Goal: Information Seeking & Learning: Learn about a topic

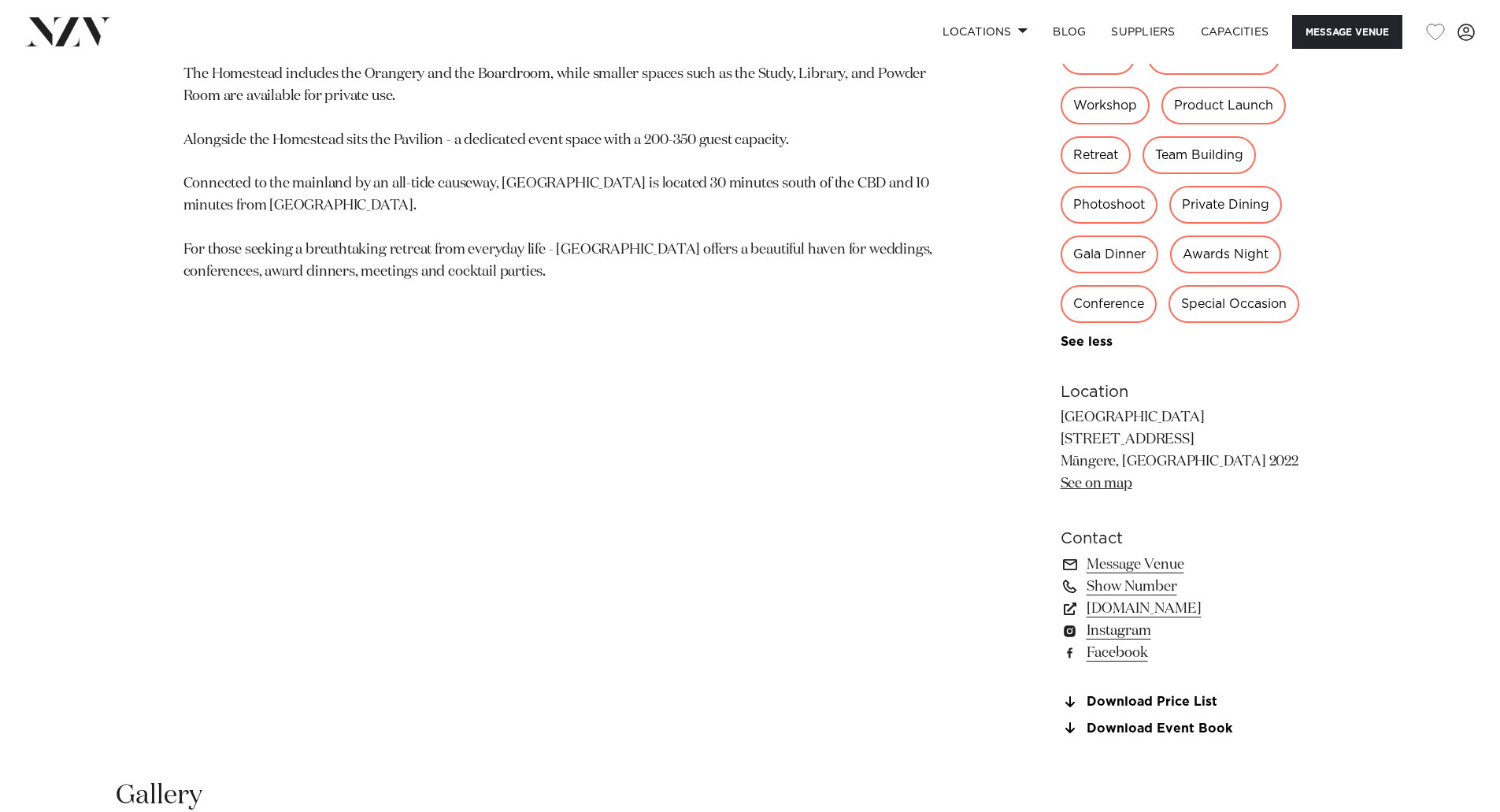
scroll to position [1237, 0]
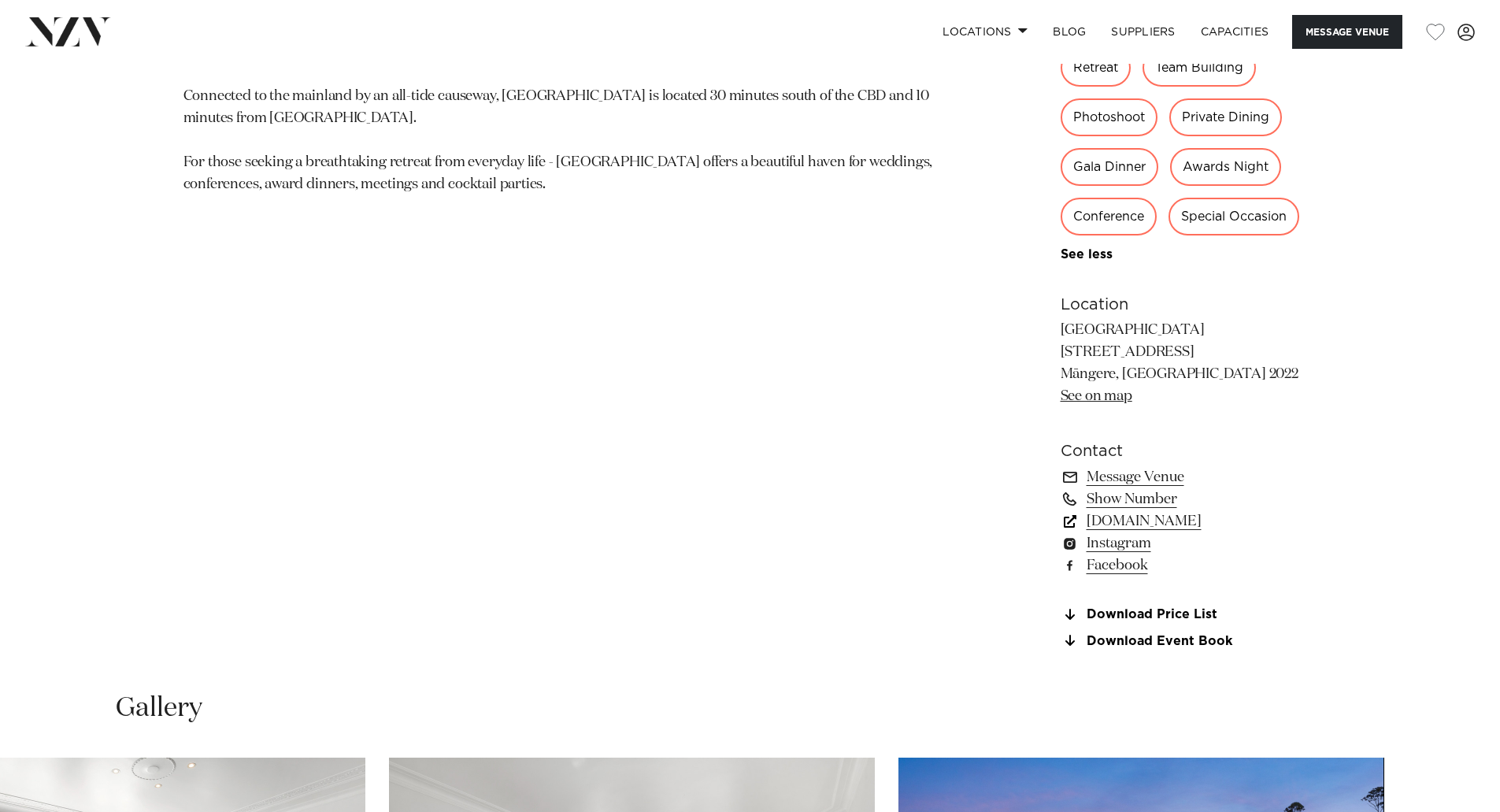
click at [1198, 521] on link "www.puketutuislandestate.co.nz" at bounding box center [1189, 522] width 257 height 22
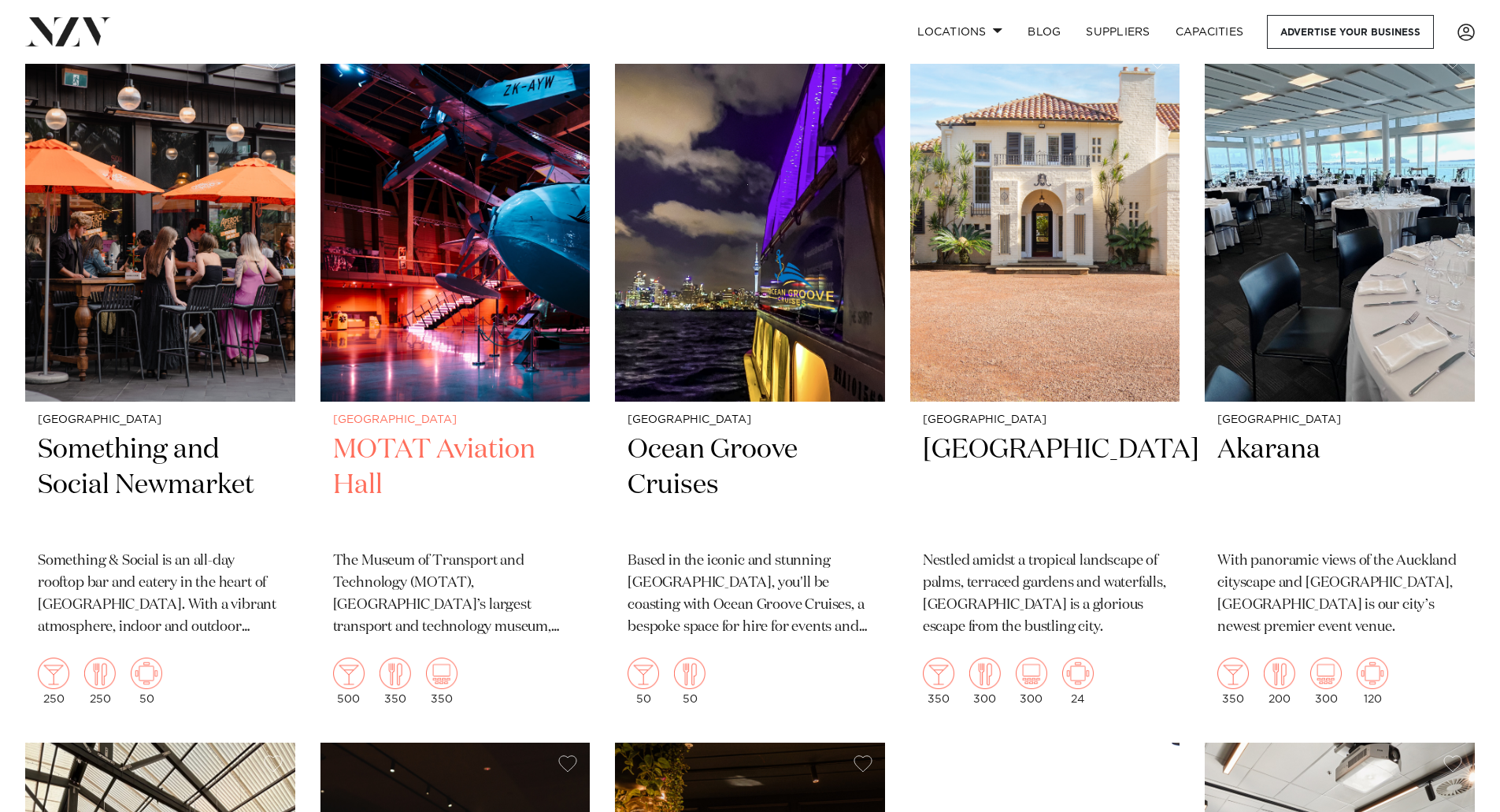
click at [464, 432] on h2 "MOTAT Aviation Hall" at bounding box center [455, 485] width 245 height 106
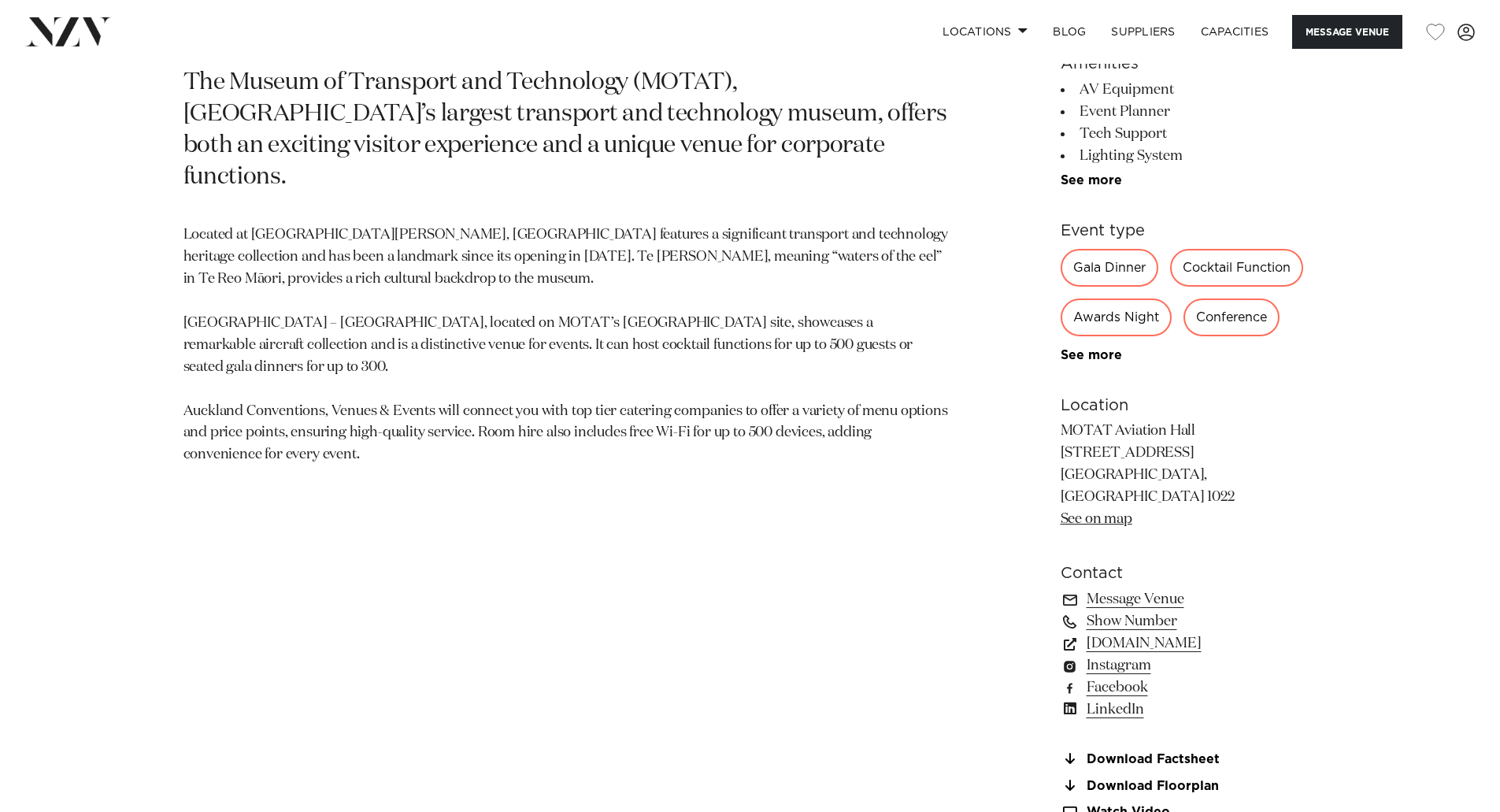
scroll to position [883, 0]
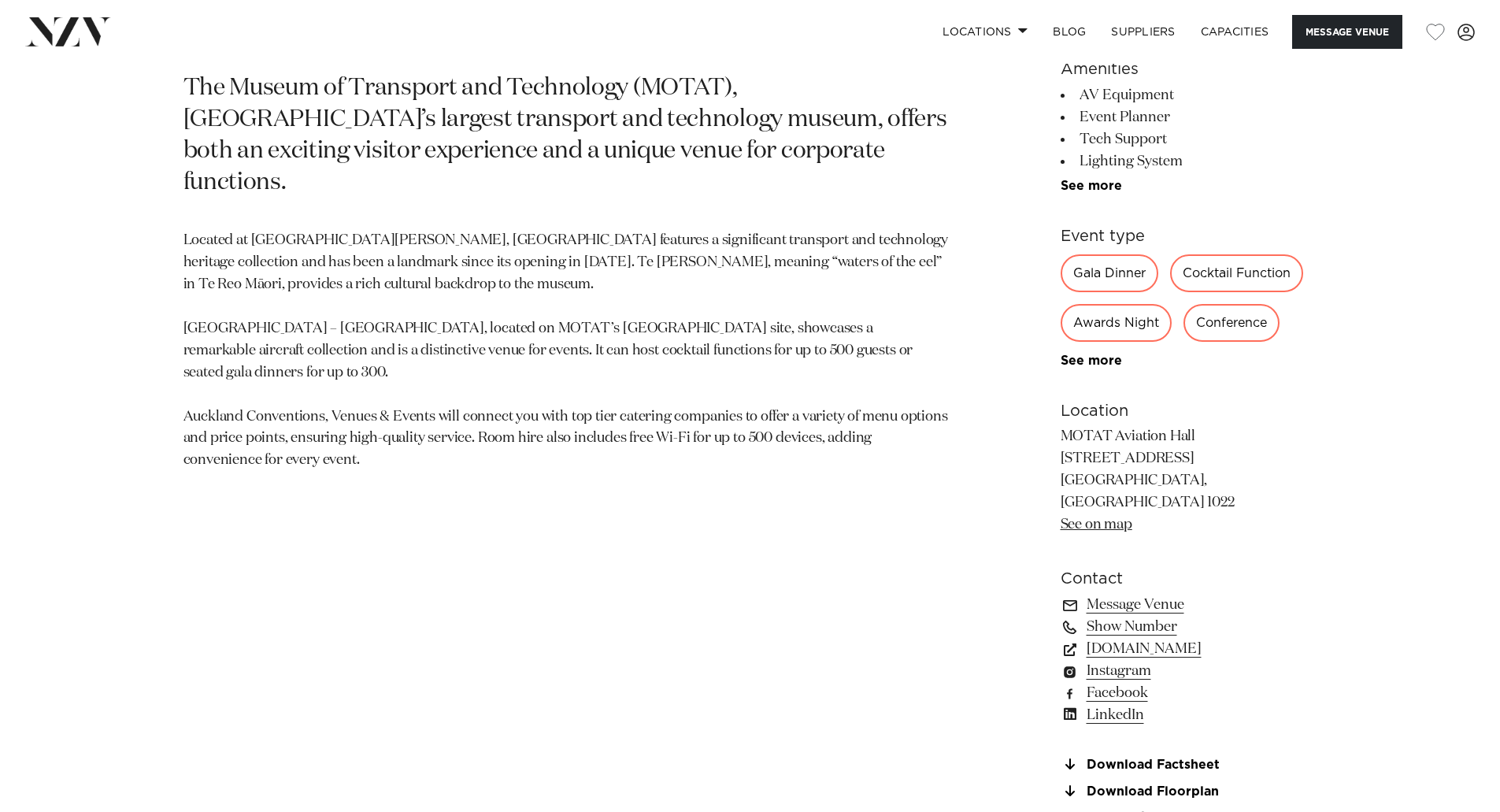
drag, startPoint x: 1511, startPoint y: 74, endPoint x: 1357, endPoint y: 246, distance: 230.9
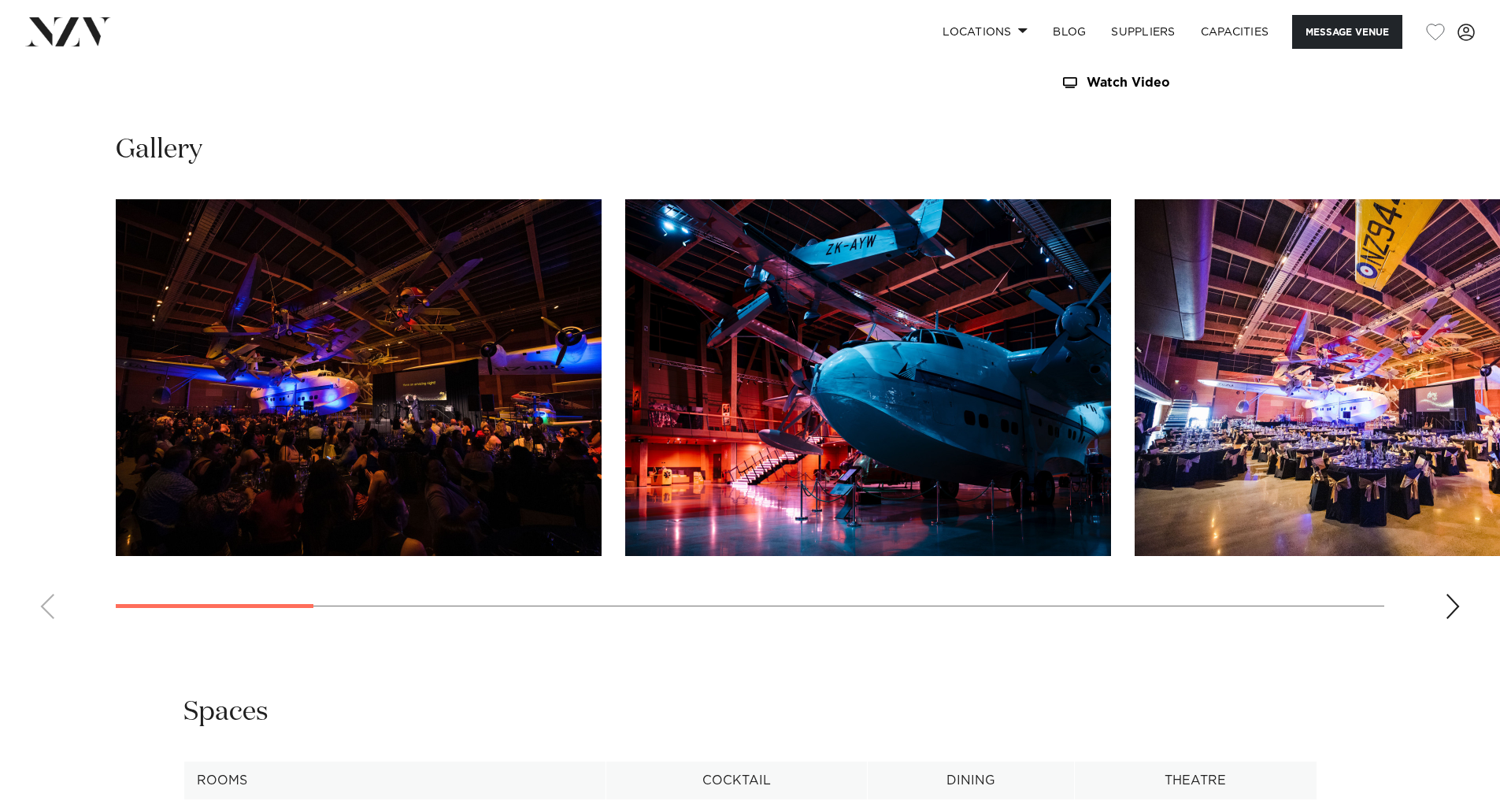
scroll to position [0, 0]
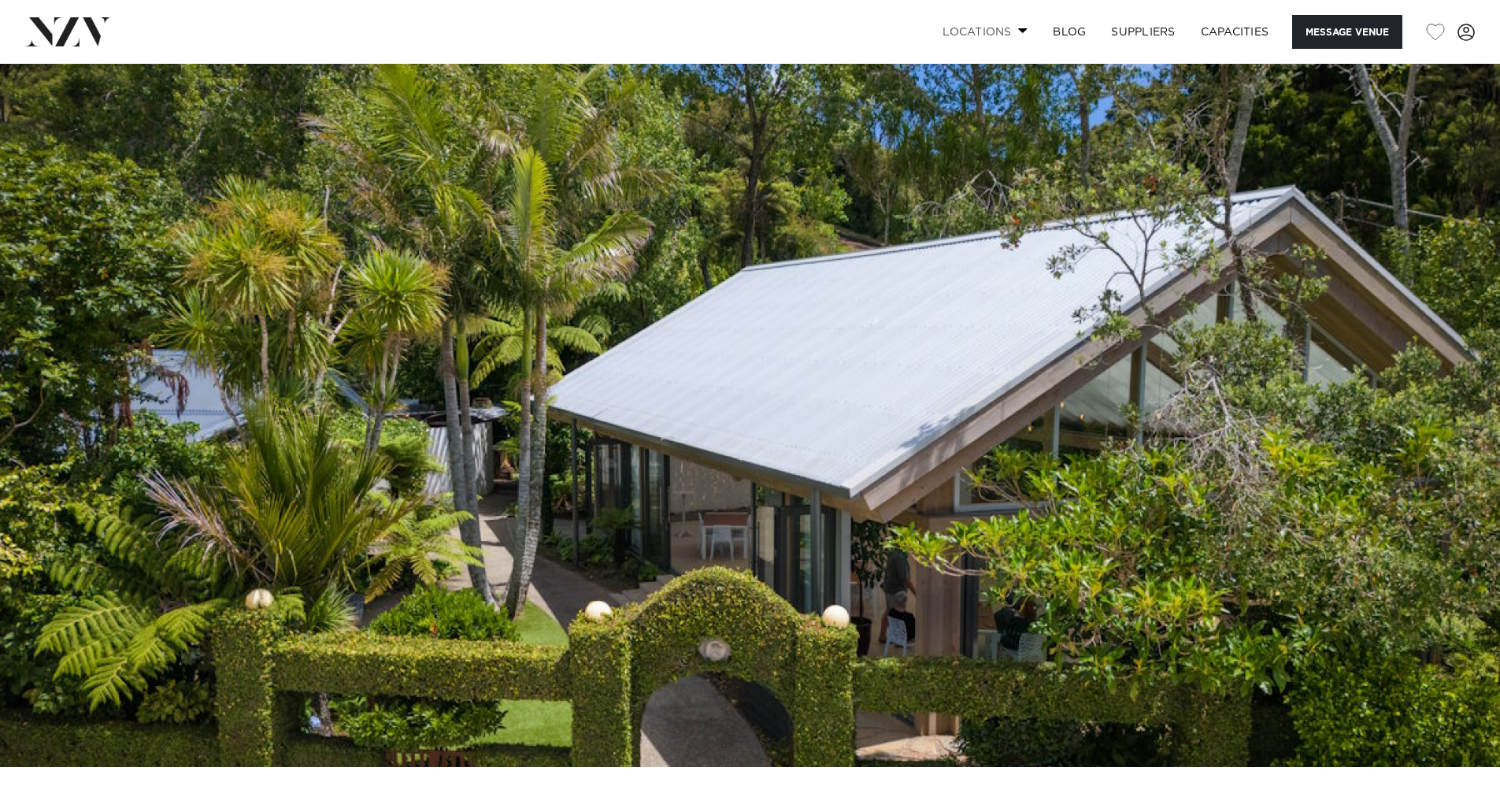
click at [1008, 31] on link "Locations" at bounding box center [985, 31] width 110 height 33
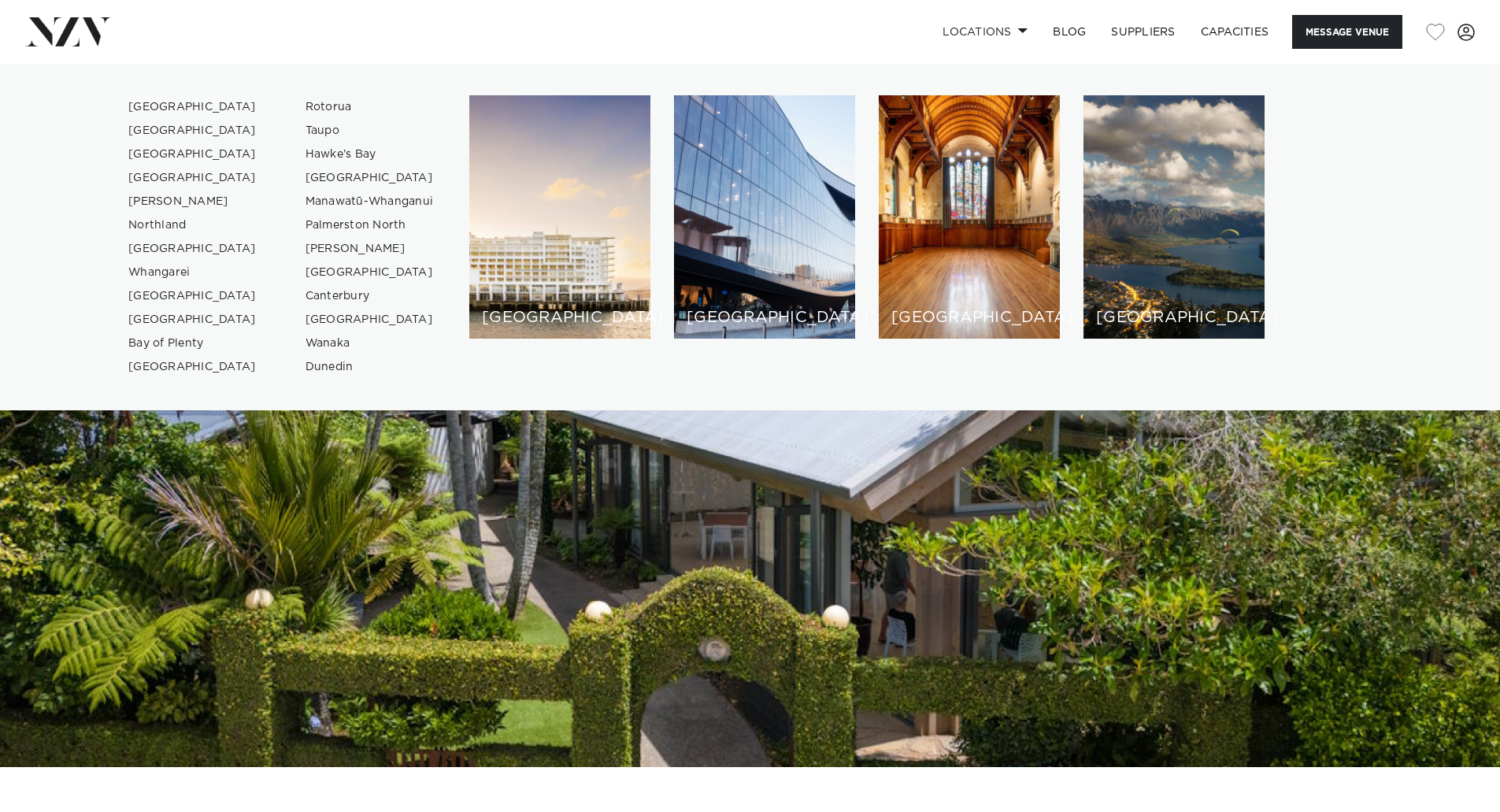
click at [162, 111] on link "[GEOGRAPHIC_DATA]" at bounding box center [193, 107] width 154 height 24
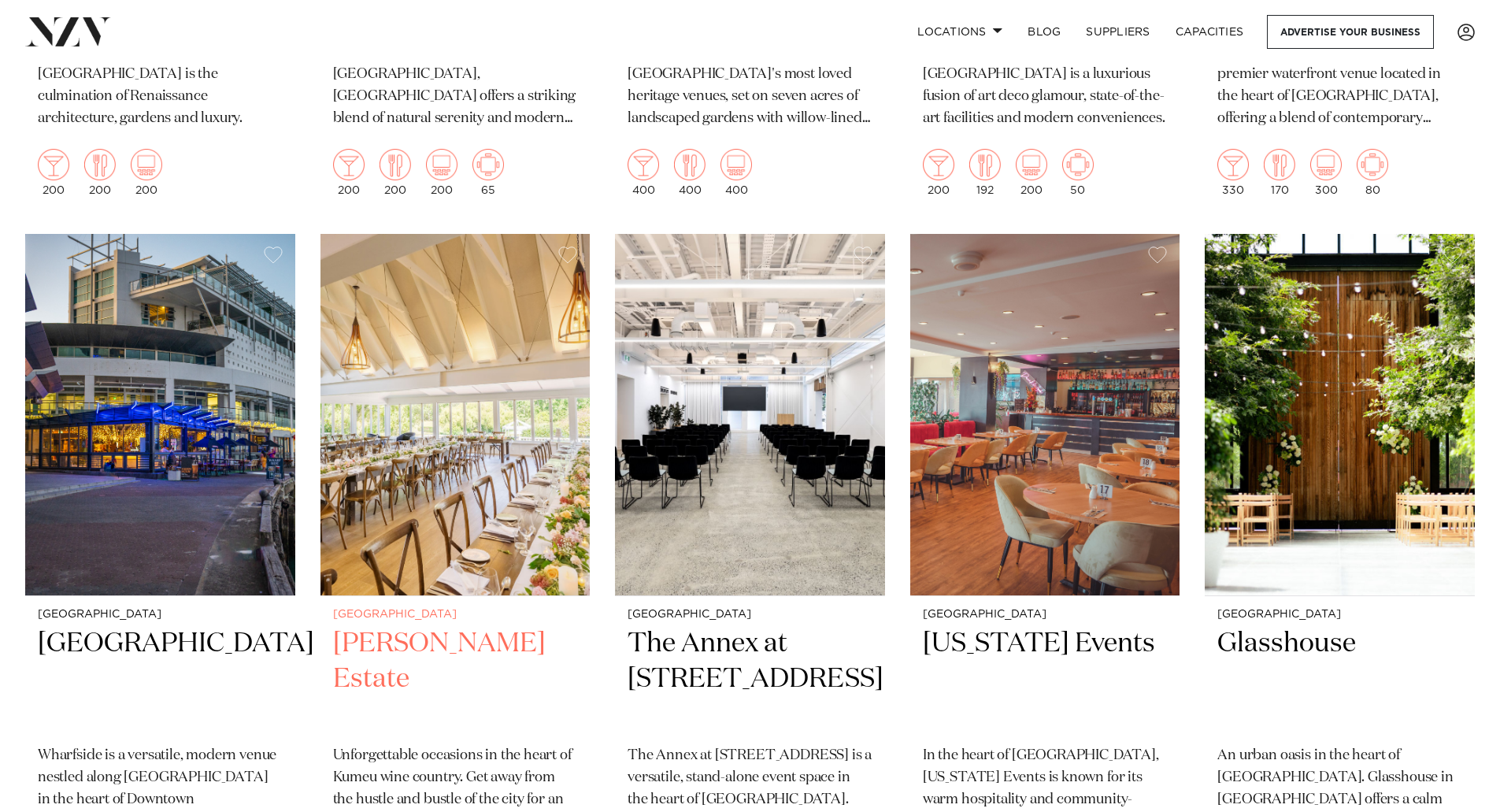
scroll to position [2635, 0]
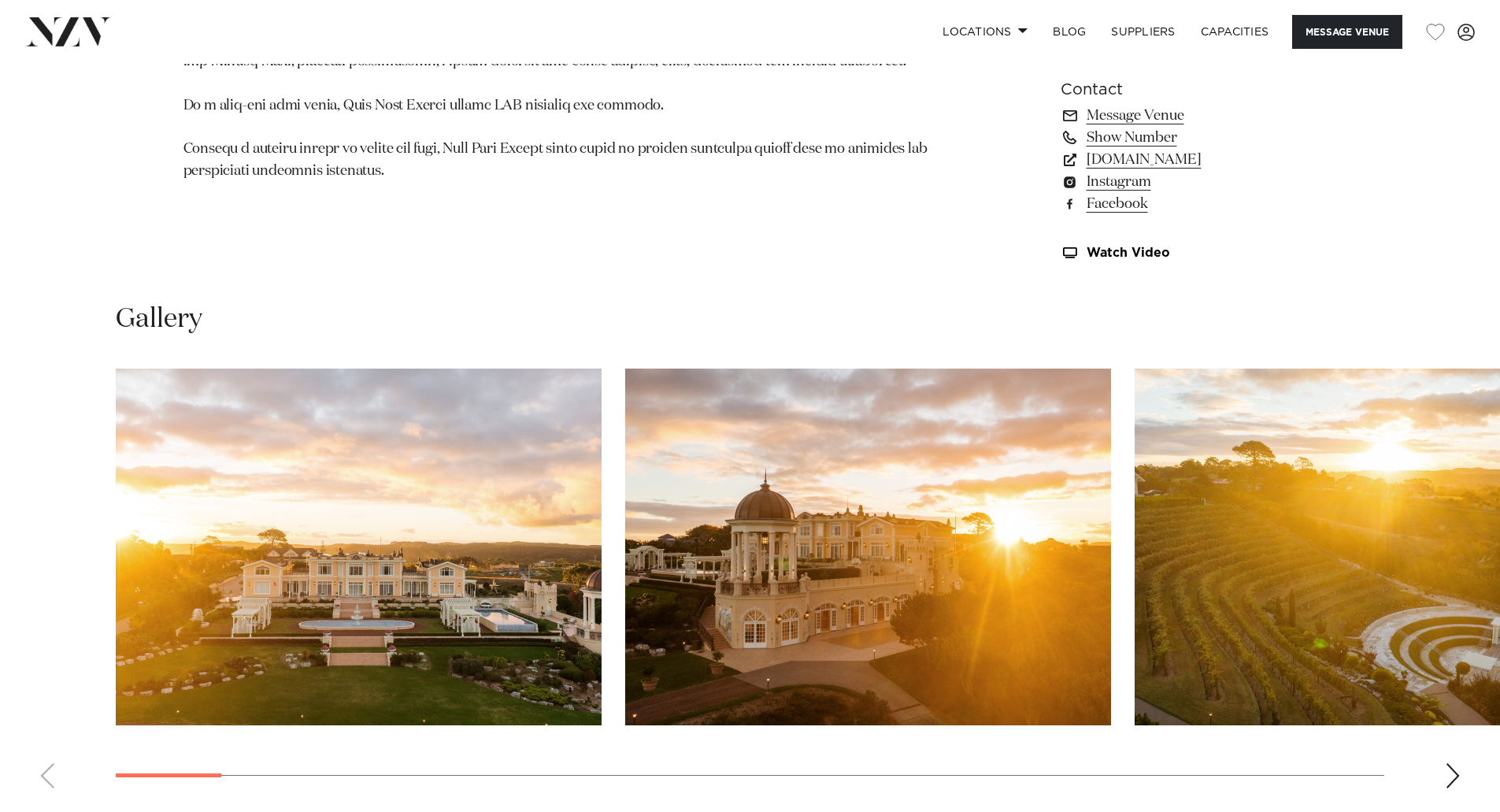
scroll to position [1112, 0]
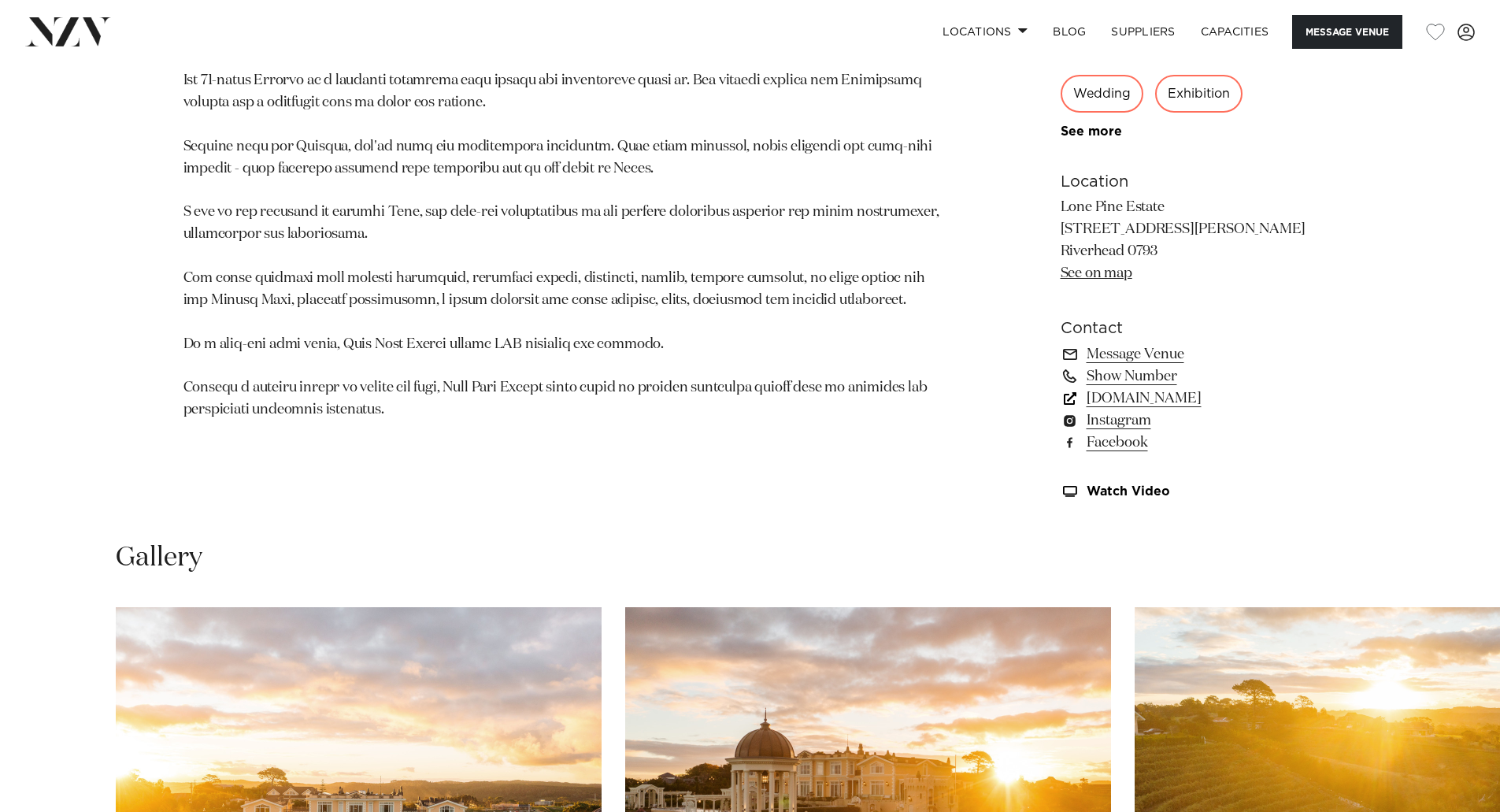
click at [1145, 405] on link "lonepineestate.co.nz" at bounding box center [1189, 399] width 257 height 22
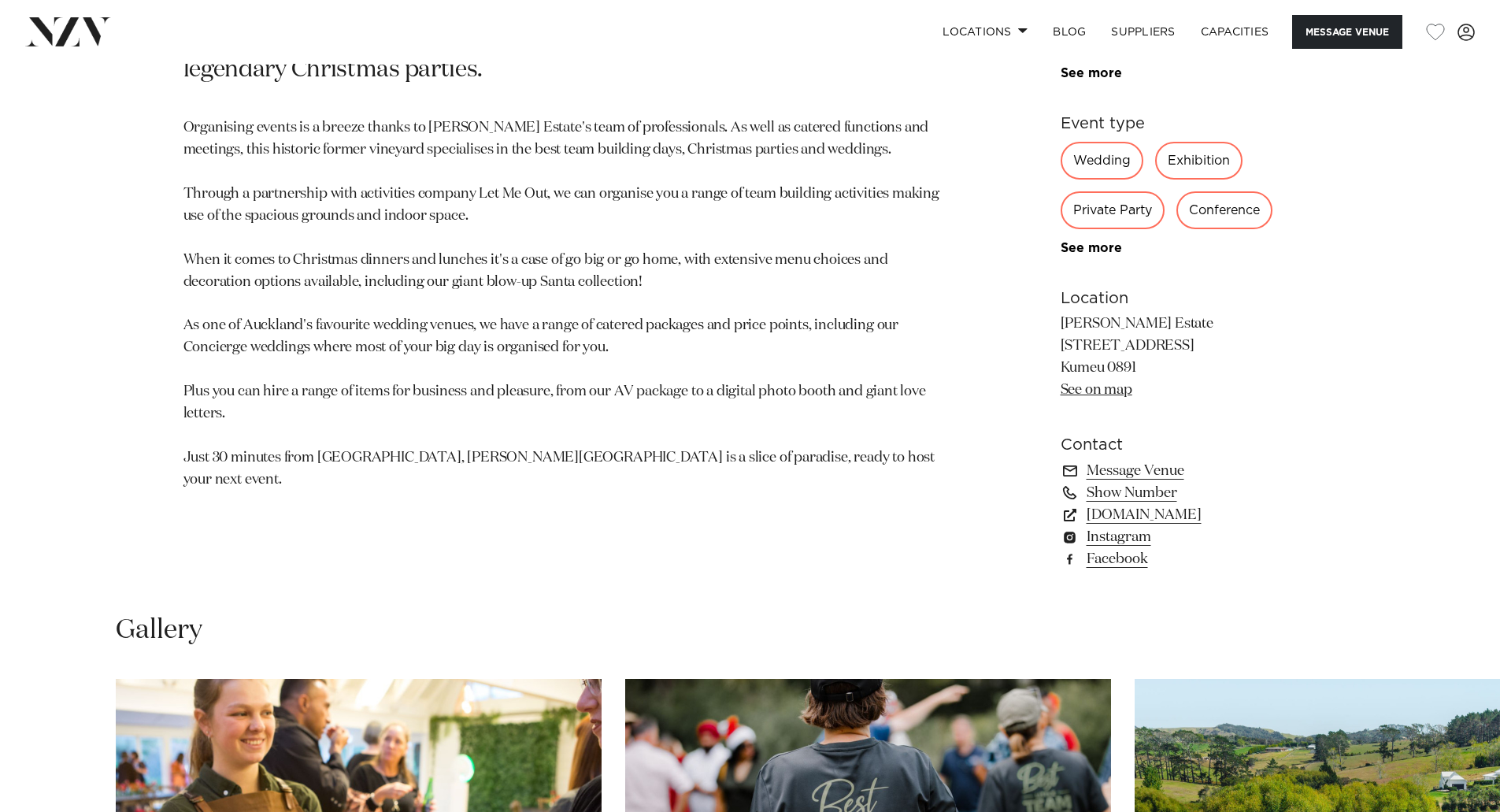
scroll to position [1015, 0]
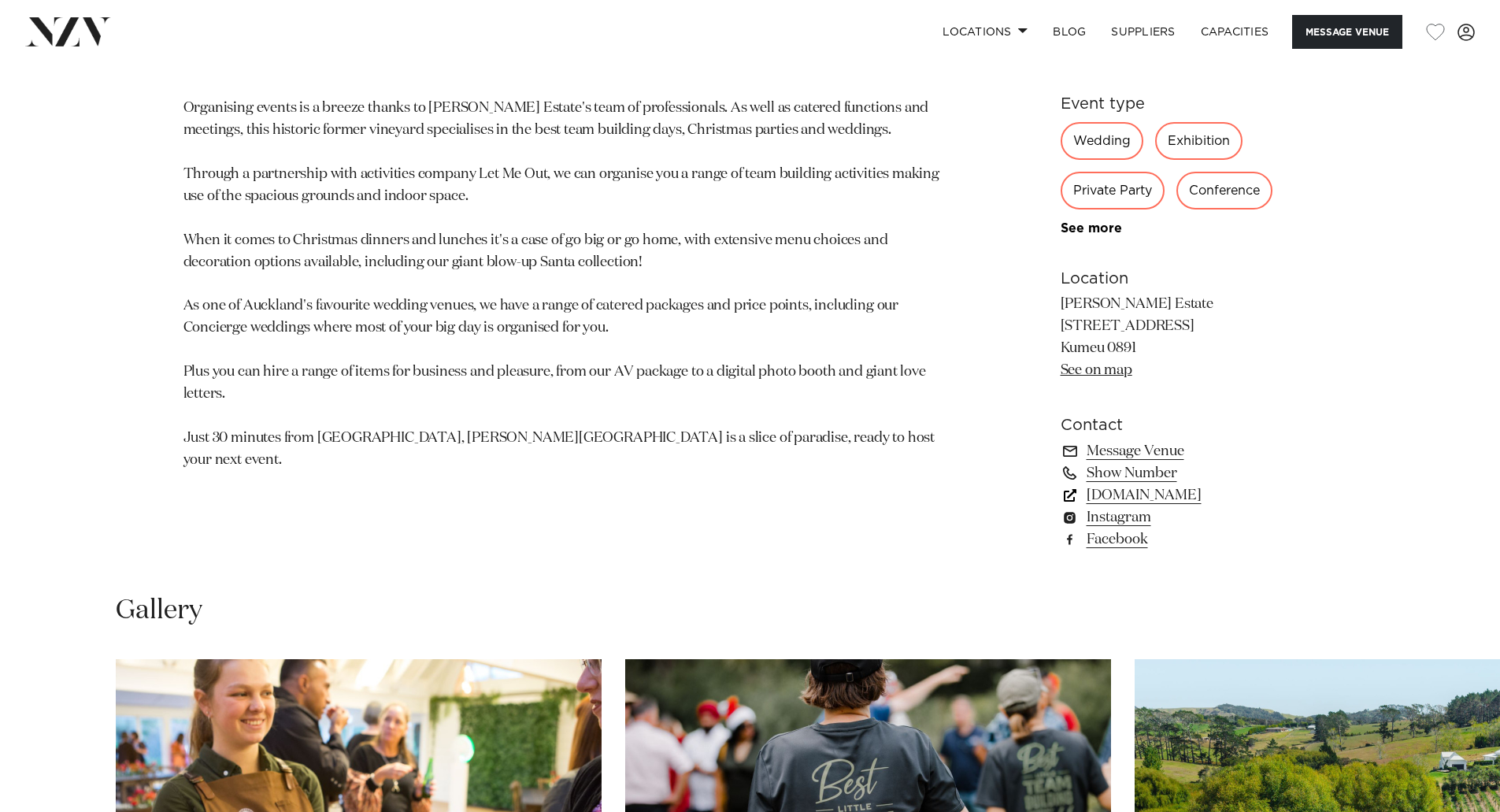
click at [1136, 491] on link "[DOMAIN_NAME]" at bounding box center [1189, 495] width 257 height 22
